Goal: Task Accomplishment & Management: Manage account settings

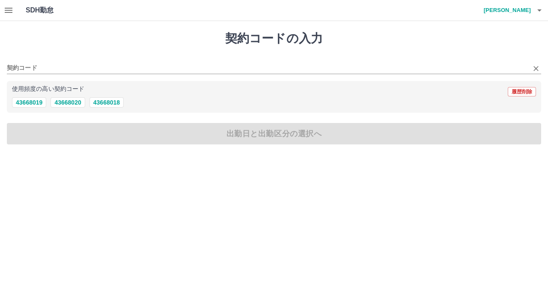
click at [69, 60] on div "契約コード" at bounding box center [274, 65] width 535 height 18
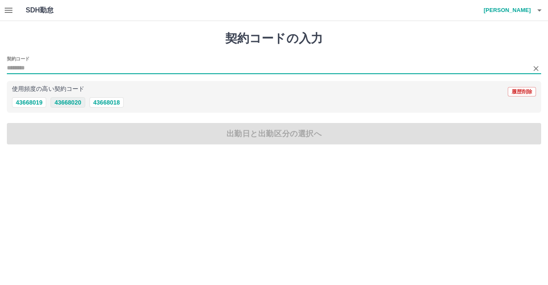
click at [71, 103] on button "43668020" at bounding box center [68, 102] width 34 height 10
type input "********"
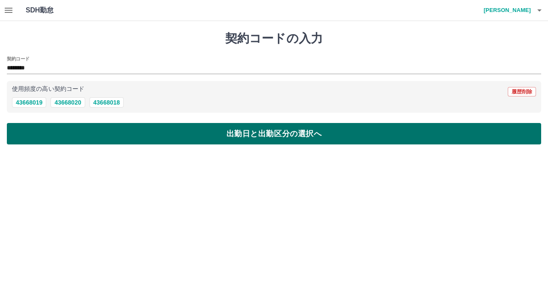
click at [185, 141] on button "出勤日と出勤区分の選択へ" at bounding box center [274, 133] width 535 height 21
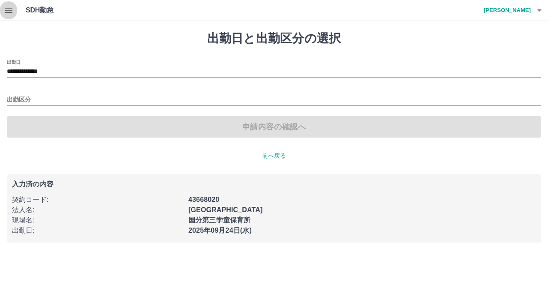
click at [10, 12] on icon "button" at bounding box center [8, 10] width 10 height 10
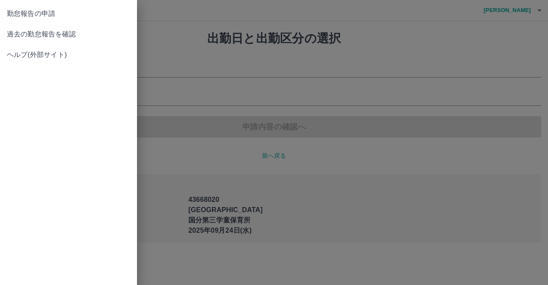
click at [44, 35] on span "過去の勤怠報告を確認" at bounding box center [68, 34] width 123 height 10
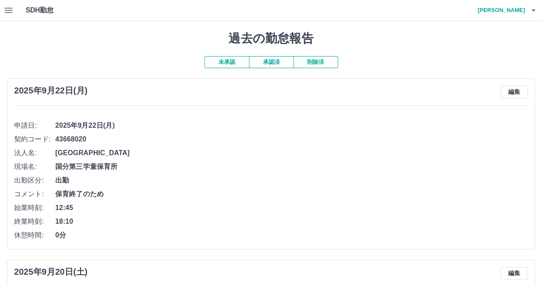
click at [275, 65] on button "承認済" at bounding box center [271, 62] width 45 height 12
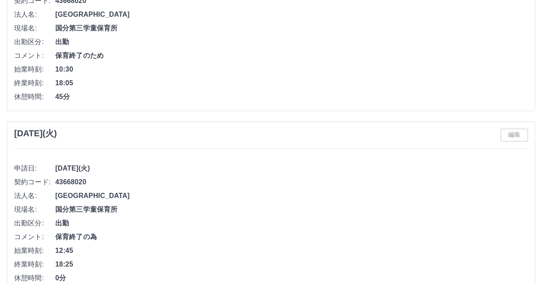
scroll to position [3512, 0]
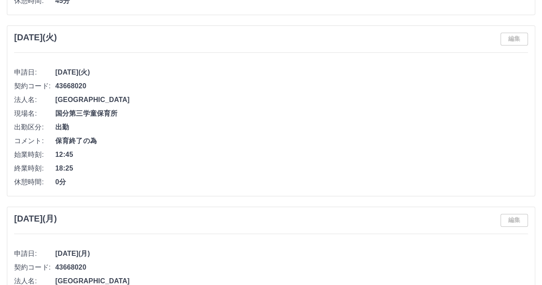
drag, startPoint x: 366, startPoint y: 113, endPoint x: 158, endPoint y: 73, distance: 211.5
click at [158, 81] on span "43668020" at bounding box center [291, 86] width 472 height 10
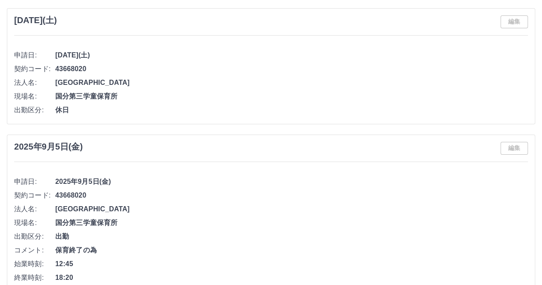
scroll to position [1543, 0]
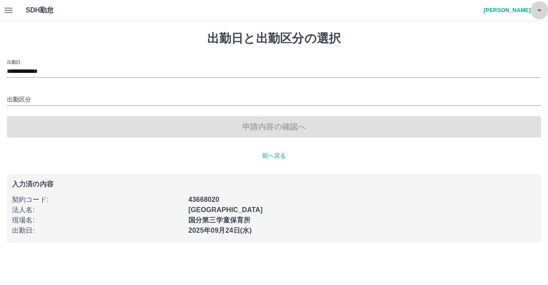
click at [540, 9] on icon "button" at bounding box center [540, 10] width 10 height 10
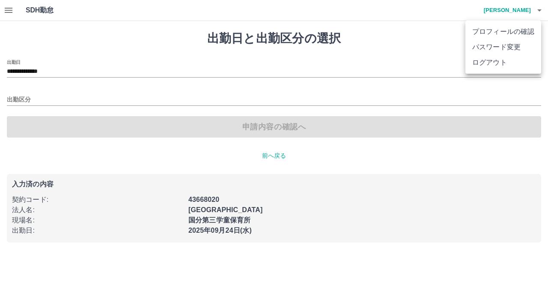
click at [494, 61] on li "ログアウト" at bounding box center [504, 62] width 76 height 15
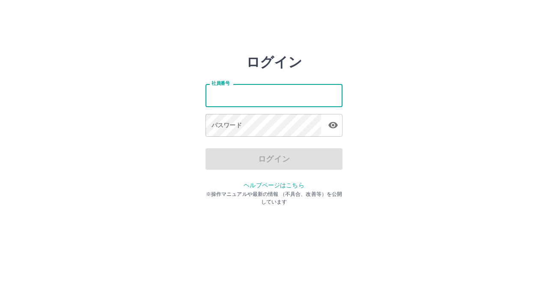
click at [232, 90] on input "社員番号" at bounding box center [274, 95] width 137 height 23
type input "*******"
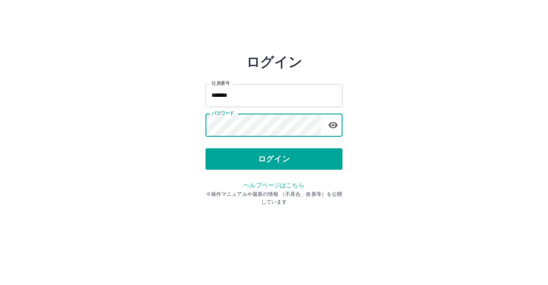
click at [227, 169] on div "ログイン 社員番号 ******* 社員番号 パスワード パスワード ログイン ヘルプページはこちら ※操作マニュアルや最新の情報 （不具合、改善等）を公開し…" at bounding box center [274, 122] width 137 height 137
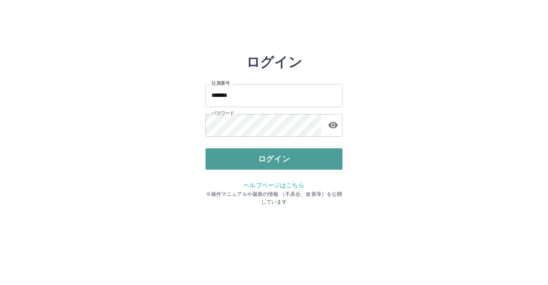
click at [236, 158] on button "ログイン" at bounding box center [274, 158] width 137 height 21
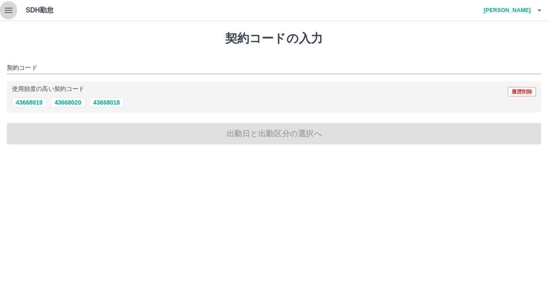
click at [9, 8] on icon "button" at bounding box center [9, 10] width 8 height 5
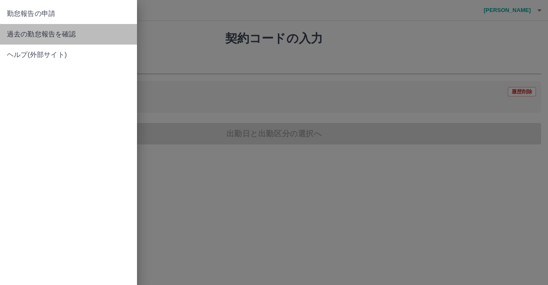
click at [26, 32] on span "過去の勤怠報告を確認" at bounding box center [68, 34] width 123 height 10
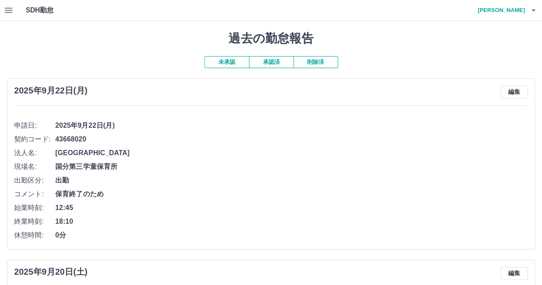
click at [278, 61] on button "承認済" at bounding box center [271, 62] width 45 height 12
